Goal: Use online tool/utility: Utilize a website feature to perform a specific function

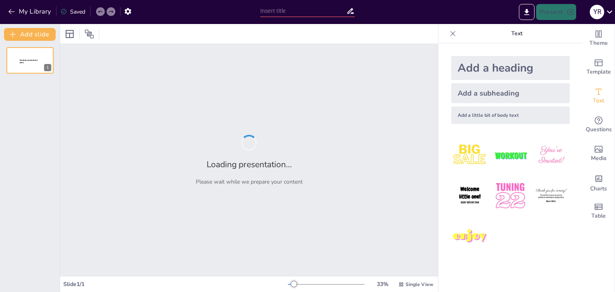
type input "**Tantangan [PERSON_NAME]: Fokus pada [MEDICAL_DATA], Stunting, dan Wasting**"
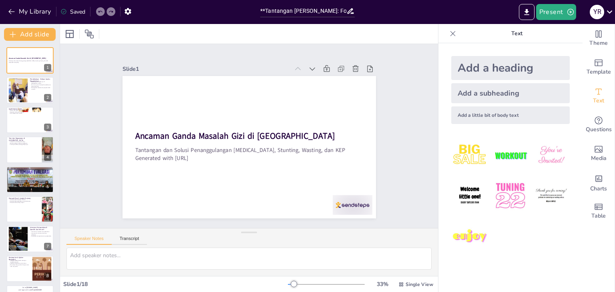
checkbox input "true"
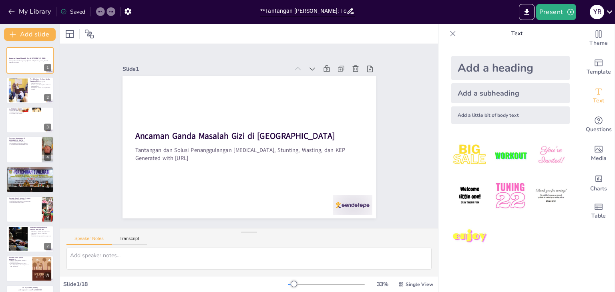
checkbox input "true"
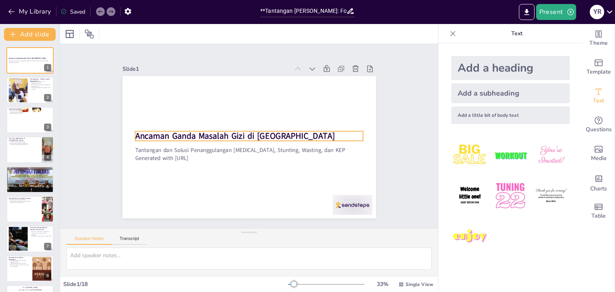
checkbox input "true"
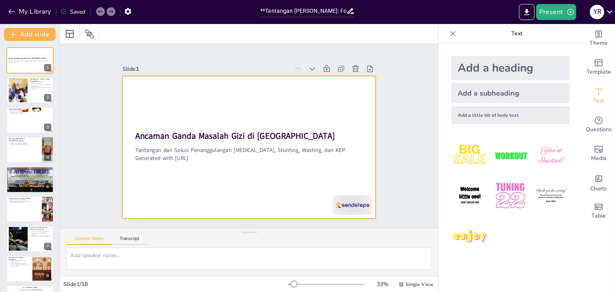
checkbox input "true"
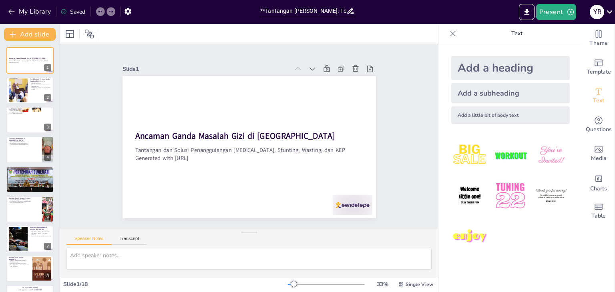
checkbox input "true"
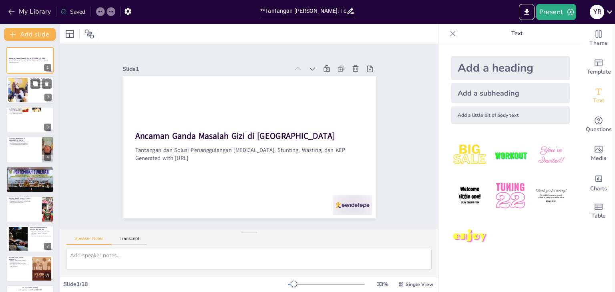
checkbox input "true"
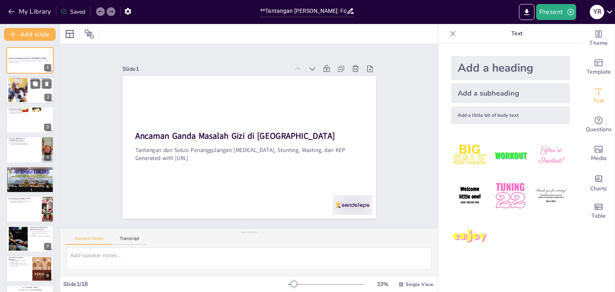
click at [43, 93] on div at bounding box center [30, 90] width 48 height 27
checkbox input "true"
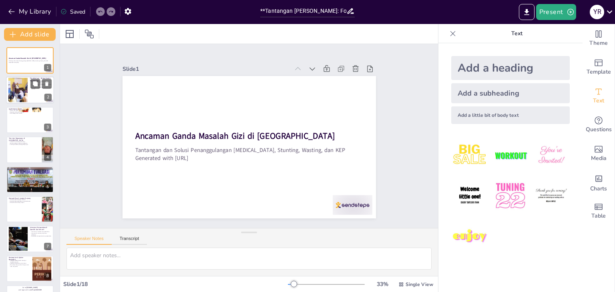
checkbox input "true"
type textarea "Beban ganda masalah gizi di [GEOGRAPHIC_DATA] mencakup dua aspek, yaitu gizi ku…"
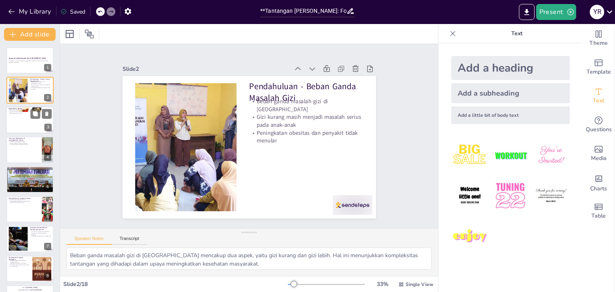
checkbox input "true"
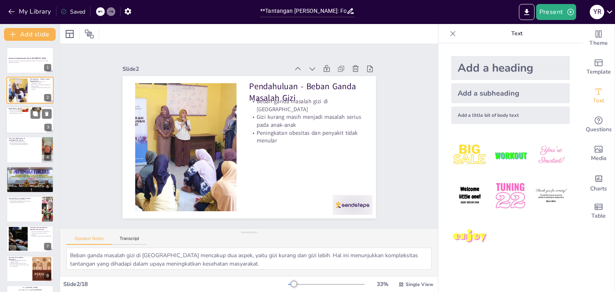
checkbox input "true"
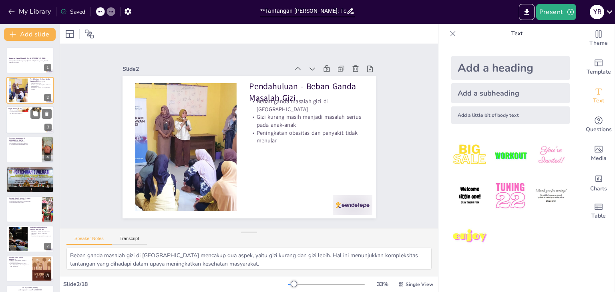
checkbox input "true"
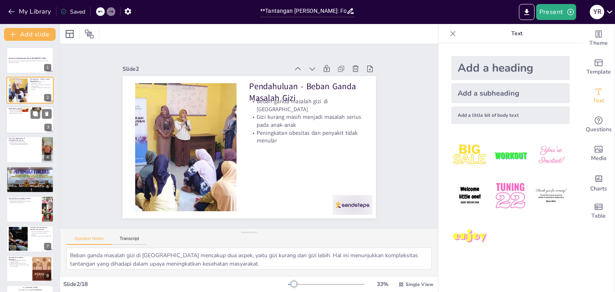
checkbox input "true"
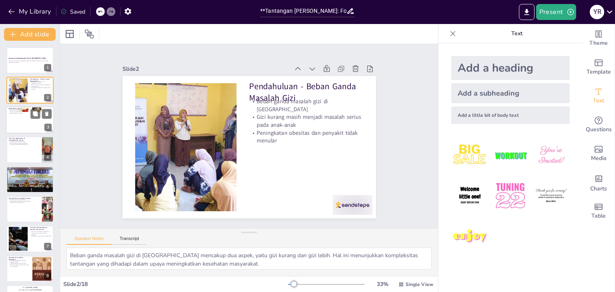
click at [32, 122] on div at bounding box center [30, 119] width 48 height 27
checkbox input "true"
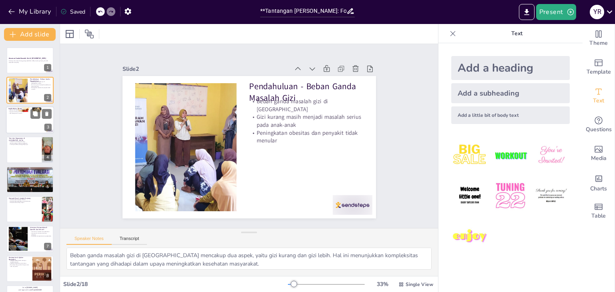
checkbox input "true"
type textarea "Memahami definisi dan data terkait masalah gizi kurang sangat penting untuk mer…"
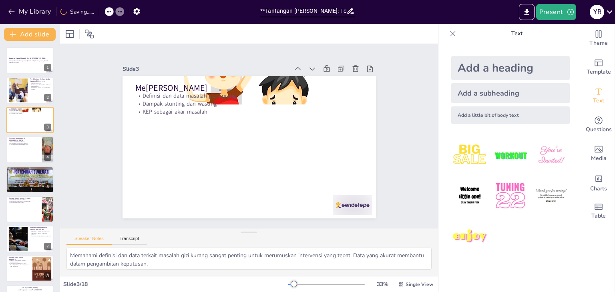
checkbox input "true"
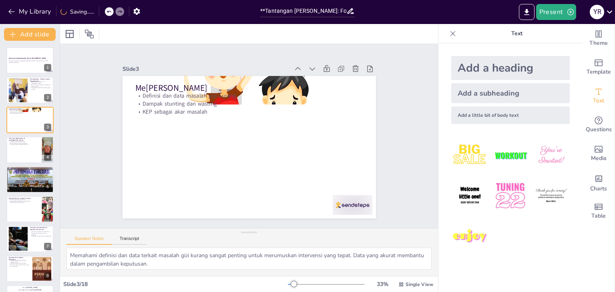
checkbox input "true"
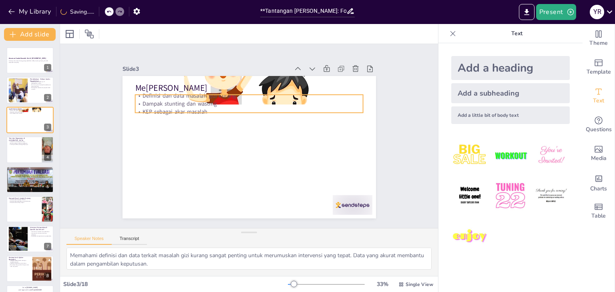
checkbox input "true"
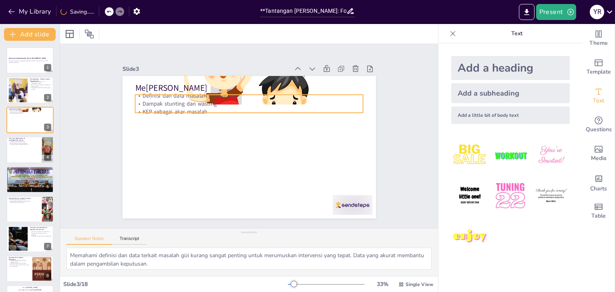
checkbox input "true"
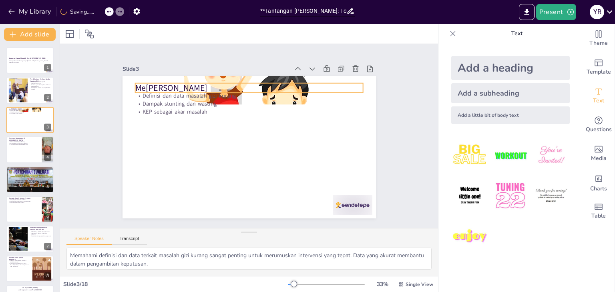
checkbox input "true"
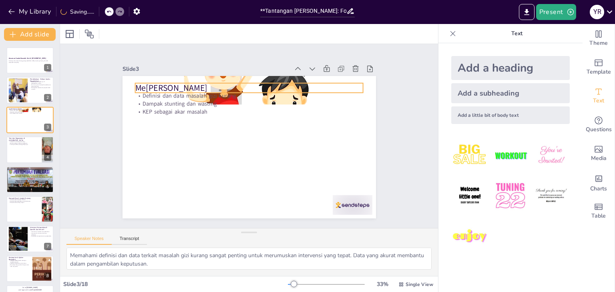
checkbox input "true"
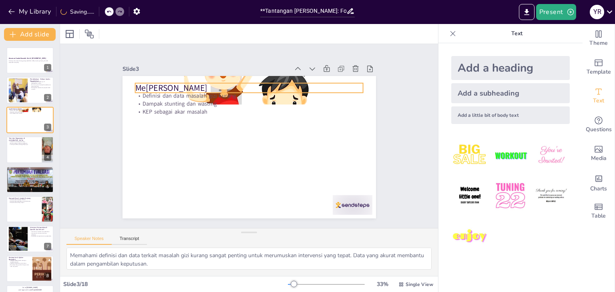
checkbox input "true"
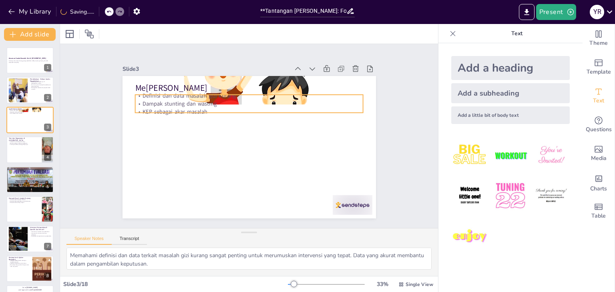
checkbox input "true"
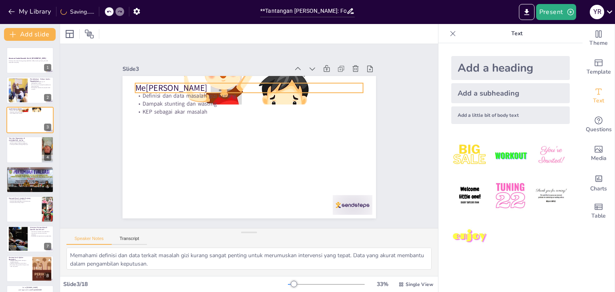
checkbox input "true"
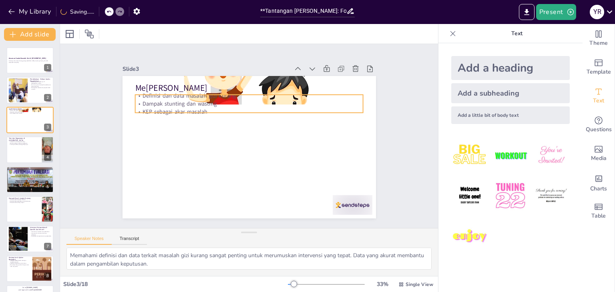
checkbox input "true"
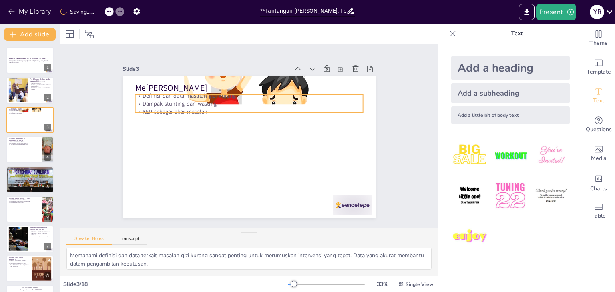
checkbox input "true"
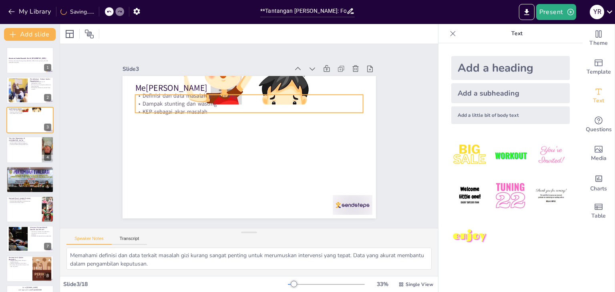
click at [291, 96] on p "Definisi dan data masalah gizi kurang" at bounding box center [249, 96] width 228 height 8
checkbox input "true"
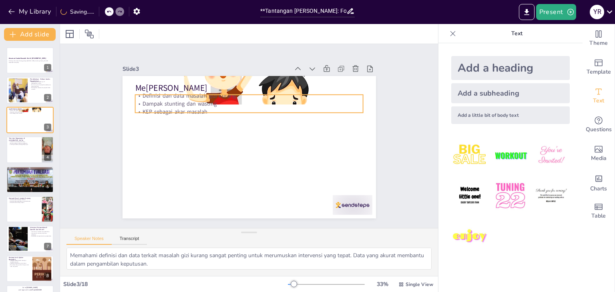
checkbox input "true"
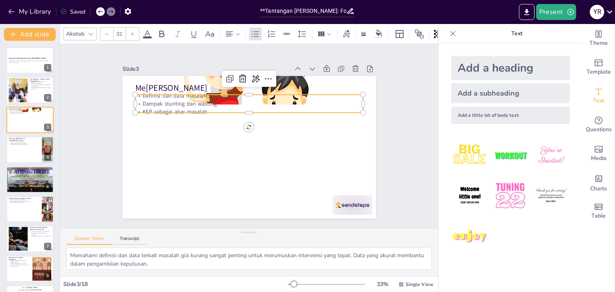
checkbox input "true"
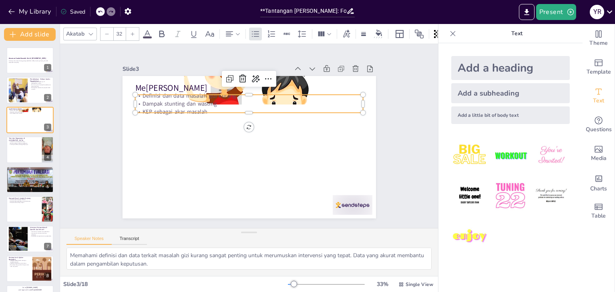
checkbox input "true"
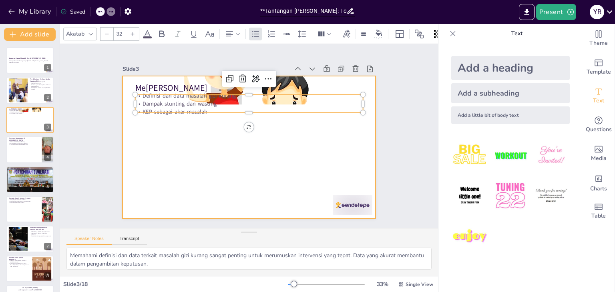
checkbox input "true"
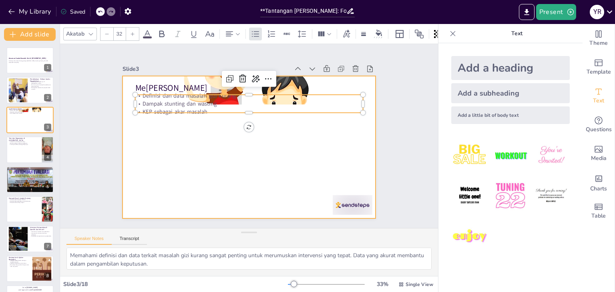
click at [264, 153] on div at bounding box center [247, 125] width 267 height 169
checkbox input "true"
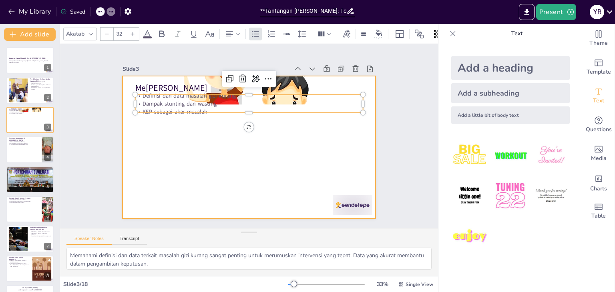
checkbox input "true"
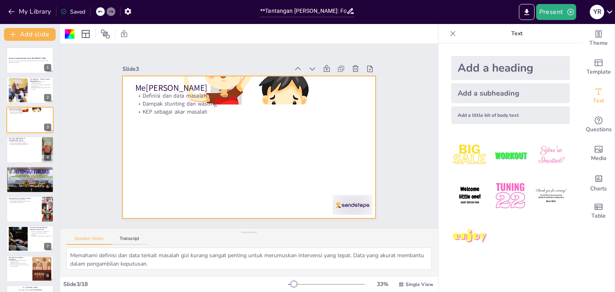
checkbox input "true"
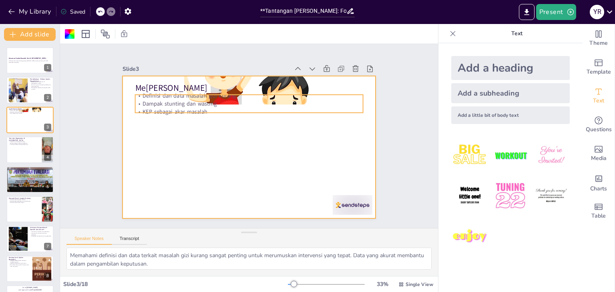
click at [234, 121] on p "KEP sebagai akar masalah" at bounding box center [241, 159] width 219 height 77
checkbox input "true"
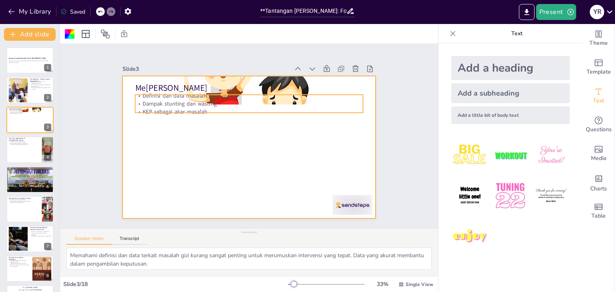
checkbox input "true"
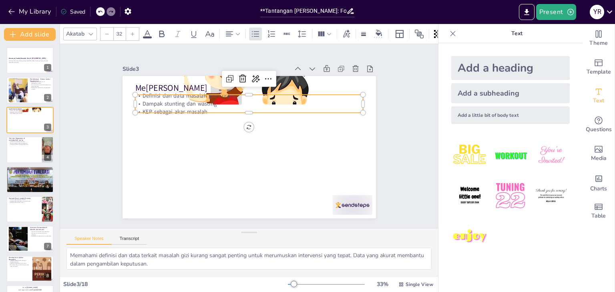
checkbox input "true"
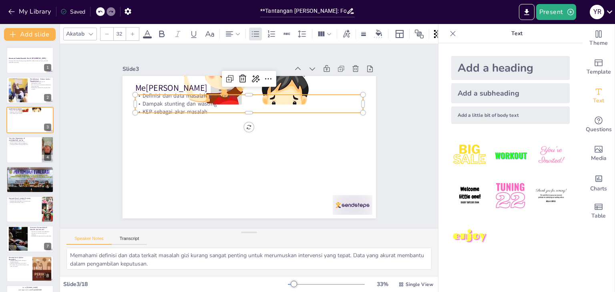
checkbox input "true"
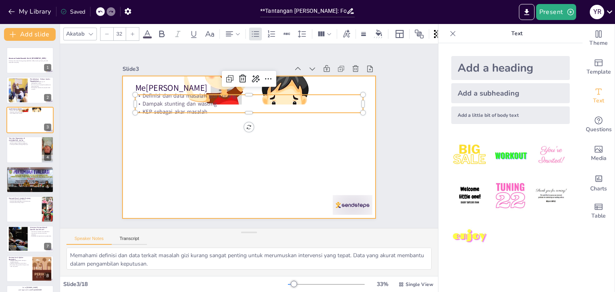
checkbox input "true"
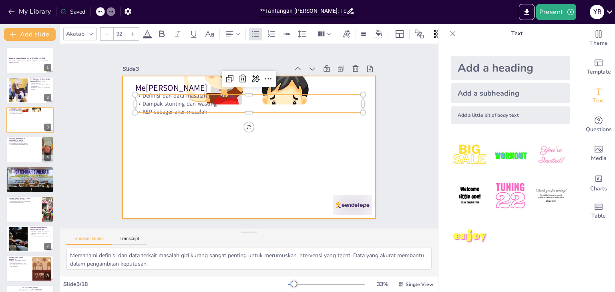
checkbox input "true"
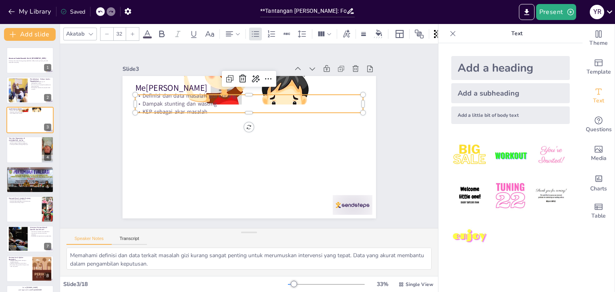
click at [241, 108] on p "KEP sebagai akar masalah" at bounding box center [238, 114] width 211 height 100
checkbox input "true"
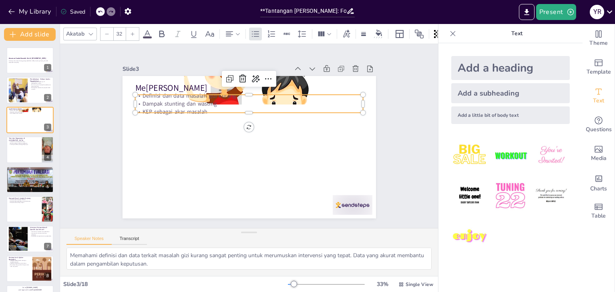
checkbox input "true"
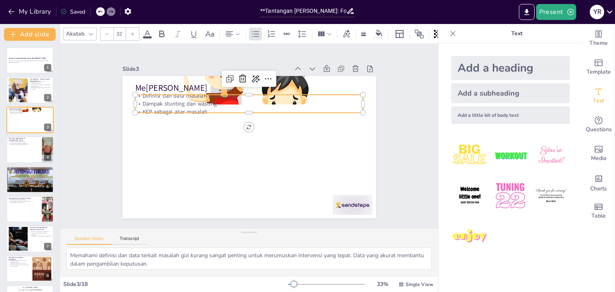
checkbox input "true"
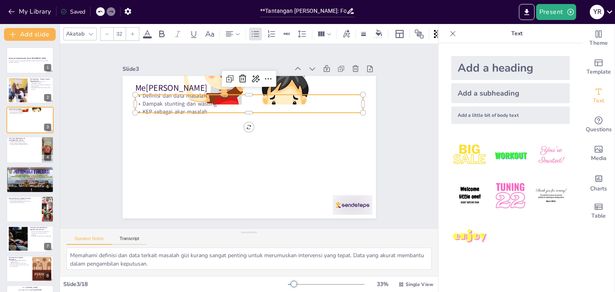
checkbox input "true"
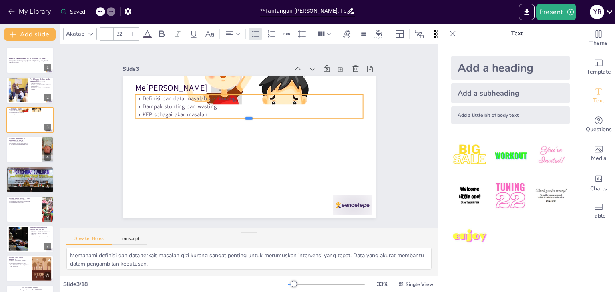
checkbox input "true"
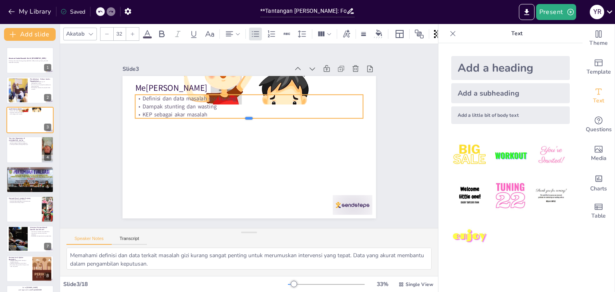
checkbox input "true"
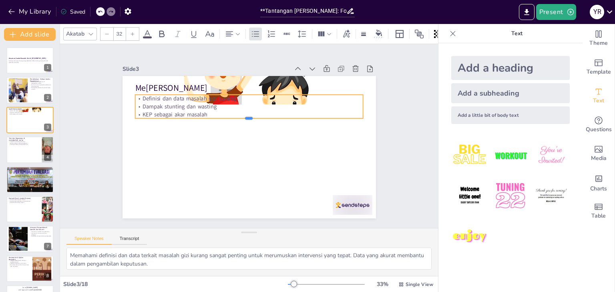
checkbox input "true"
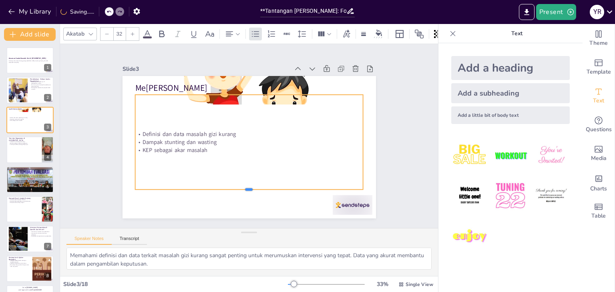
drag, startPoint x: 243, startPoint y: 110, endPoint x: 246, endPoint y: 187, distance: 76.9
click at [278, 187] on div at bounding box center [305, 148] width 54 height 225
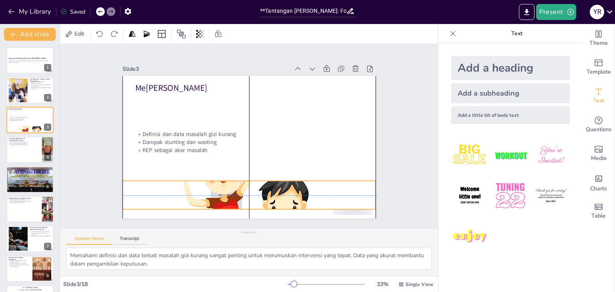
drag, startPoint x: 193, startPoint y: 76, endPoint x: 194, endPoint y: 181, distance: 105.7
click at [194, 183] on div "Memahami Masalah Gizi Kurang Definisi dan data masalah gizi kurang Dampak stunt…" at bounding box center [243, 196] width 252 height 26
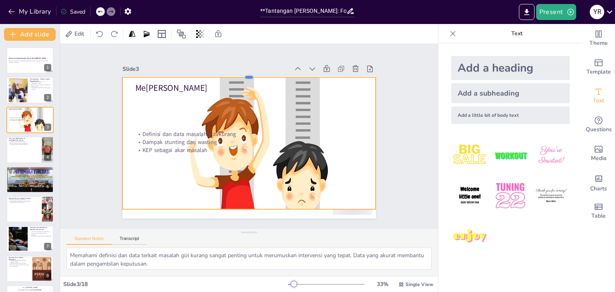
drag, startPoint x: 242, startPoint y: 175, endPoint x: 249, endPoint y: 71, distance: 103.9
click at [218, 71] on div at bounding box center [188, 123] width 59 height 249
drag, startPoint x: 115, startPoint y: 139, endPoint x: 120, endPoint y: 139, distance: 4.8
click at [356, 139] on div at bounding box center [373, 155] width 34 height 131
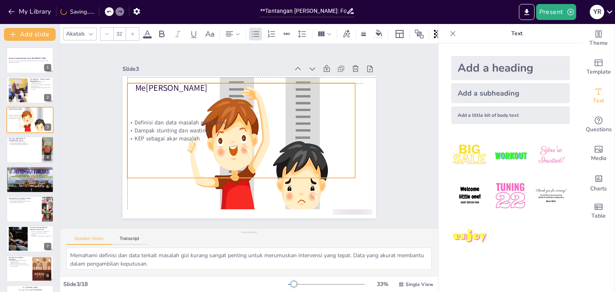
drag, startPoint x: 305, startPoint y: 128, endPoint x: 298, endPoint y: 113, distance: 15.9
click at [298, 113] on div "Definisi dan data masalah gizi kurang Dampak stunting dan wasting KEP sebagai a…" at bounding box center [250, 145] width 223 height 233
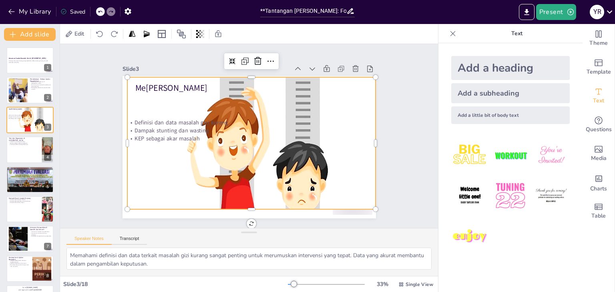
click at [362, 126] on div at bounding box center [247, 98] width 324 height 266
click at [28, 155] on div at bounding box center [30, 149] width 48 height 27
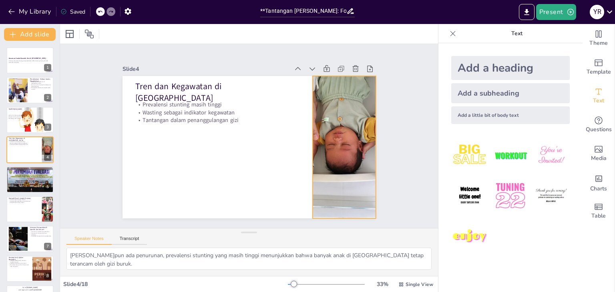
click at [352, 118] on div at bounding box center [340, 167] width 238 height 184
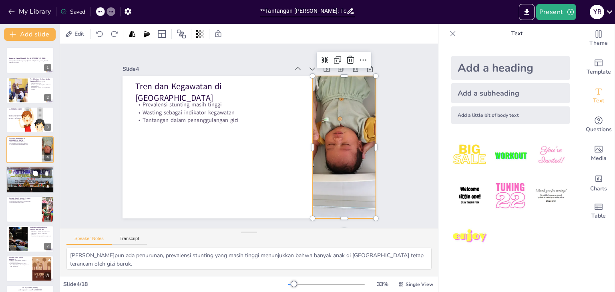
click at [22, 187] on div at bounding box center [30, 180] width 48 height 30
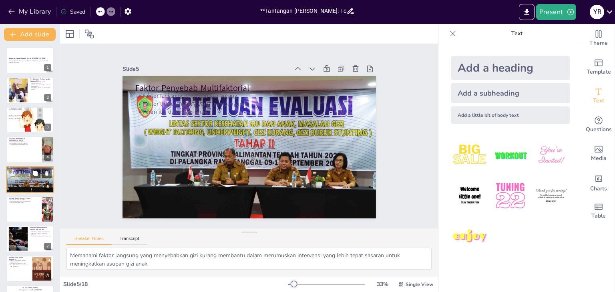
scroll to position [13, 0]
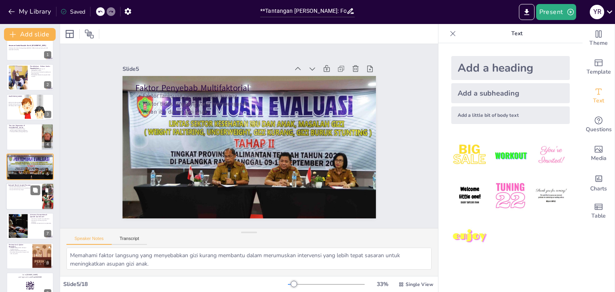
click at [25, 205] on div at bounding box center [30, 196] width 48 height 27
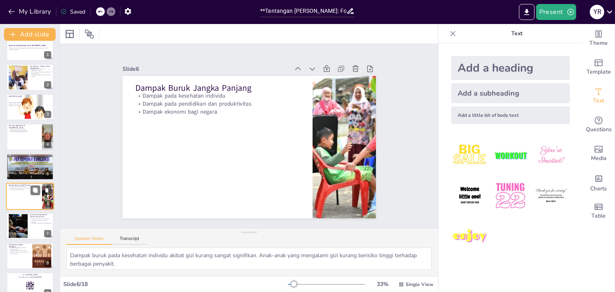
scroll to position [43, 0]
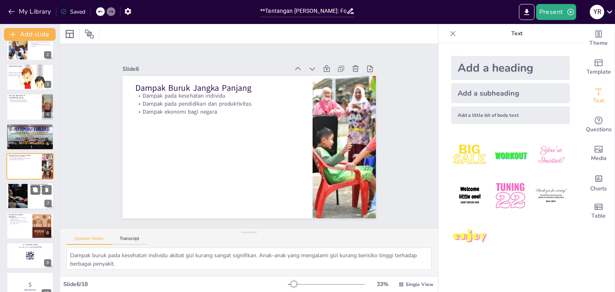
click at [30, 201] on div at bounding box center [30, 196] width 48 height 27
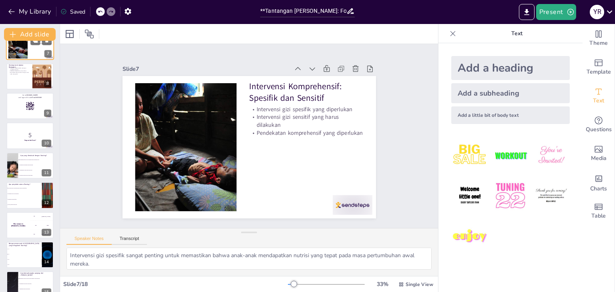
scroll to position [294, 0]
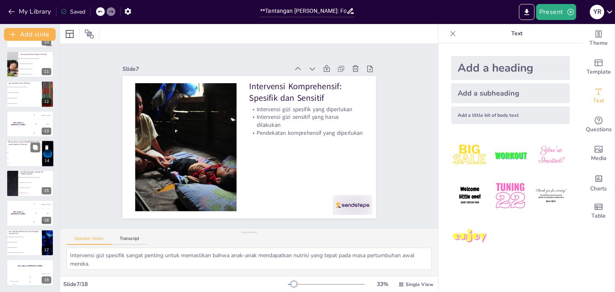
click at [37, 162] on li "25%" at bounding box center [24, 163] width 36 height 5
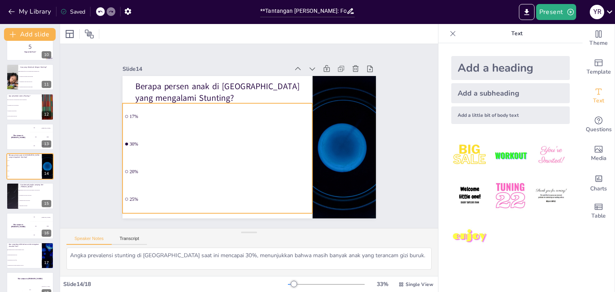
click at [188, 153] on span "17%" at bounding box center [278, 155] width 181 height 5
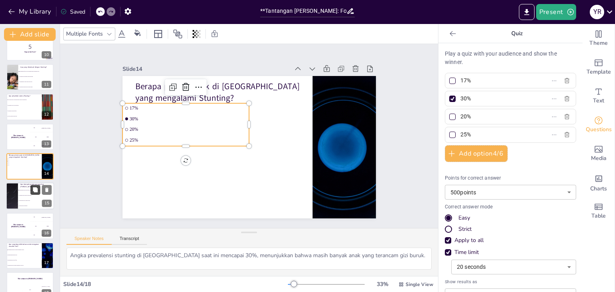
click at [36, 194] on button at bounding box center [35, 190] width 10 height 10
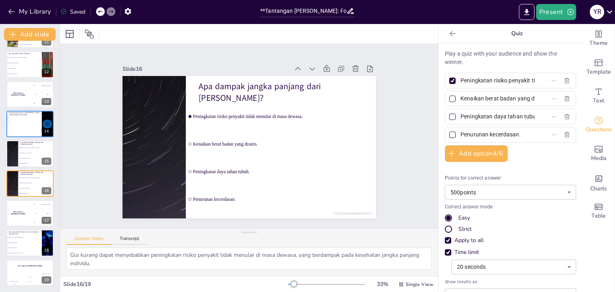
scroll to position [0, 0]
click at [449, 101] on div at bounding box center [452, 99] width 6 height 6
click at [460, 101] on input "Kenaikan berat badan yang drastis." at bounding box center [497, 99] width 74 height 12
click at [450, 116] on div at bounding box center [452, 117] width 4 height 4
click at [460, 116] on input "Peningkatan daya tahan tubuh." at bounding box center [497, 117] width 74 height 12
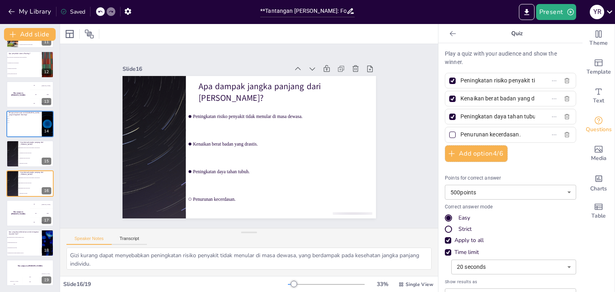
click at [449, 137] on div at bounding box center [452, 135] width 6 height 6
click at [460, 137] on input "Penurunan kecerdasan." at bounding box center [497, 135] width 74 height 12
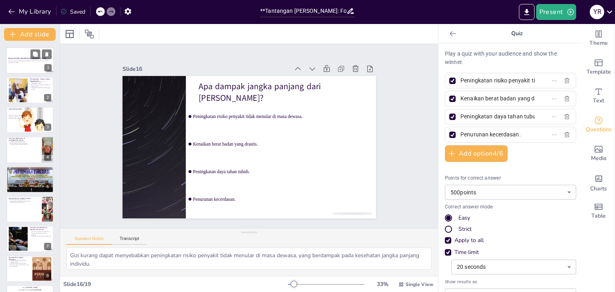
click at [19, 60] on p "Tantangan dan Solusi Penanggulangan [MEDICAL_DATA], Stunting, Wasting, dan KEP" at bounding box center [29, 61] width 43 height 2
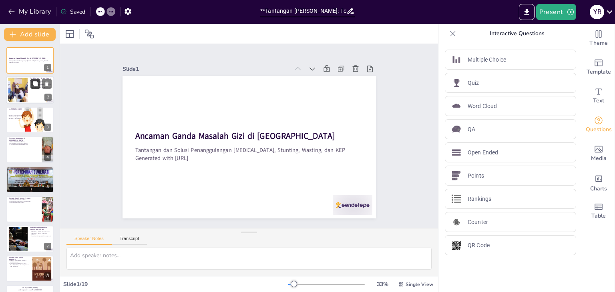
click at [39, 84] on button at bounding box center [35, 84] width 10 height 10
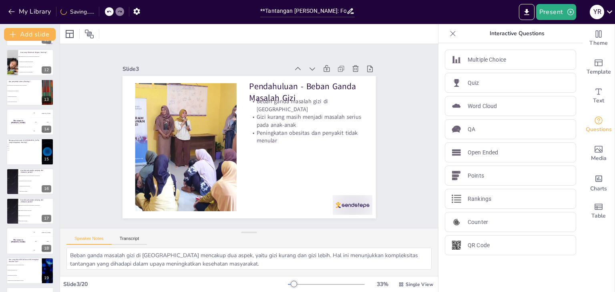
scroll to position [353, 0]
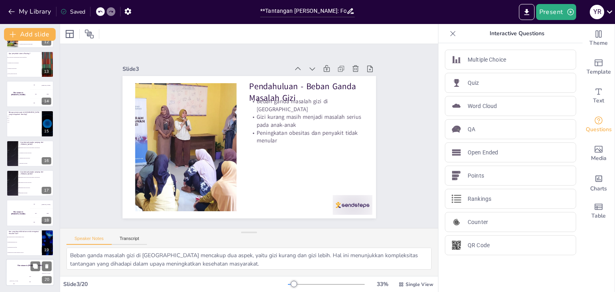
click at [26, 275] on div "Jaap 200" at bounding box center [30, 280] width 16 height 14
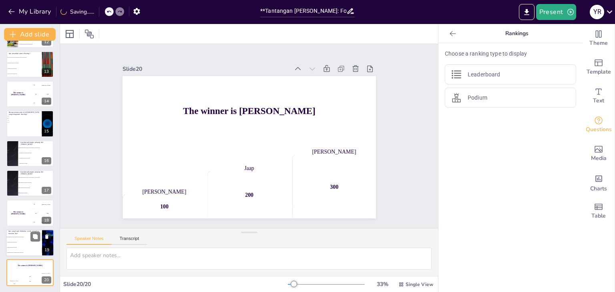
click at [26, 230] on p "Apa yang dapat dilakukan untuk mengatasi masalah Gizi?" at bounding box center [23, 232] width 31 height 4
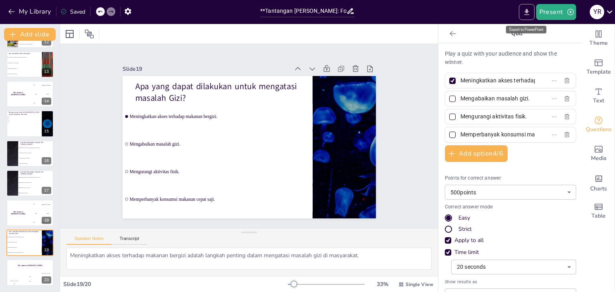
click at [524, 13] on icon "Export to PowerPoint" at bounding box center [526, 12] width 8 height 8
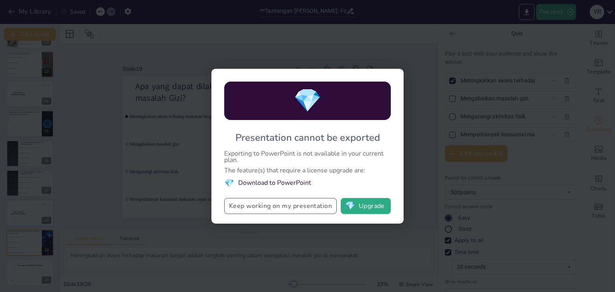
click at [253, 207] on button "Keep working on my presentation" at bounding box center [280, 206] width 112 height 16
